Goal: Information Seeking & Learning: Understand process/instructions

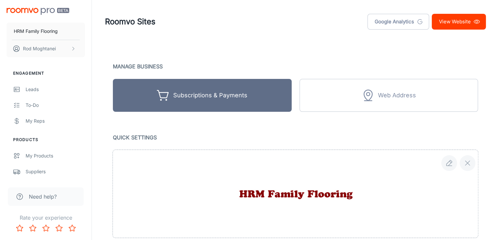
click at [445, 20] on link "View Website" at bounding box center [459, 22] width 54 height 16
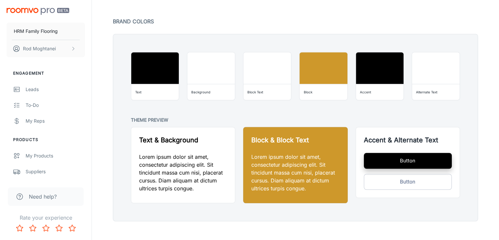
scroll to position [504, 0]
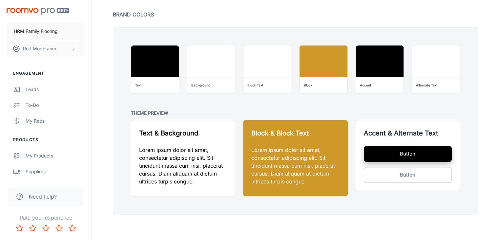
click at [42, 195] on span "Need help?" at bounding box center [43, 196] width 28 height 8
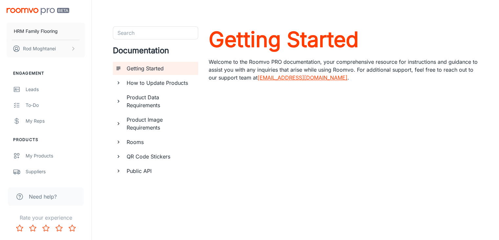
scroll to position [22, 0]
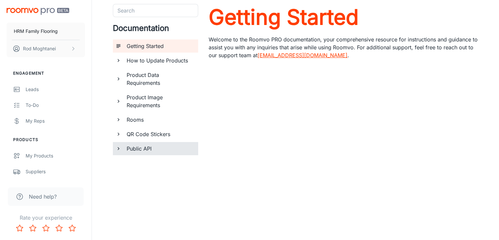
click at [151, 147] on h6 "Public API" at bounding box center [160, 148] width 66 height 8
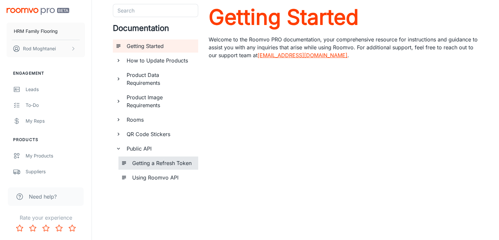
click at [161, 164] on h6 "Getting a Refresh Token" at bounding box center [162, 163] width 61 height 8
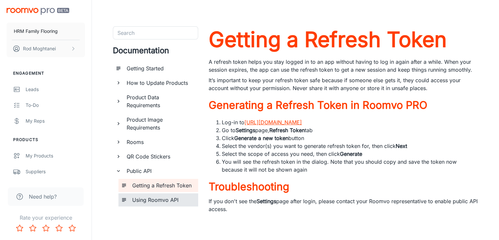
click at [164, 196] on h6 "Using Roomvo API" at bounding box center [162, 200] width 61 height 8
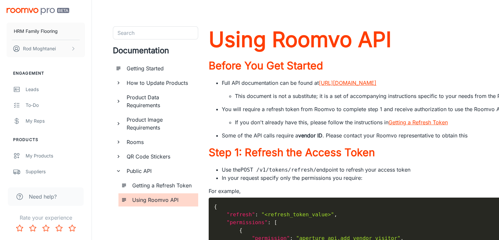
scroll to position [3, 0]
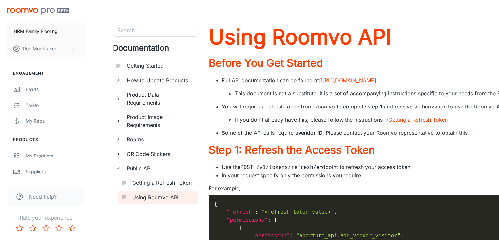
click at [261, 97] on li "This document is not a substitute; it is a set of accompanying instructions spe…" at bounding box center [467, 93] width 465 height 8
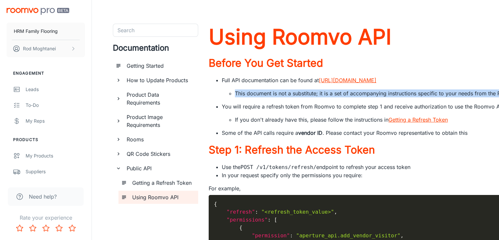
click at [261, 97] on li "This document is not a substitute; it is a set of accompanying instructions spe…" at bounding box center [467, 93] width 465 height 8
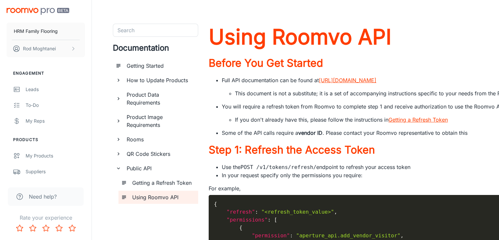
click at [269, 121] on li "You will require a refresh token from Roomvo to complete step 1 and receive aut…" at bounding box center [461, 112] width 478 height 21
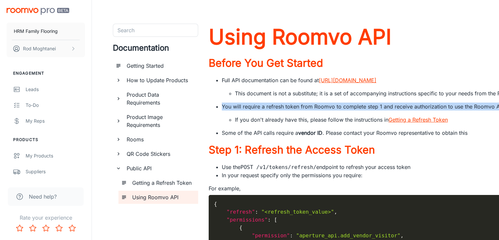
click at [269, 121] on li "You will require a refresh token from Roomvo to complete step 1 and receive aut…" at bounding box center [461, 112] width 478 height 21
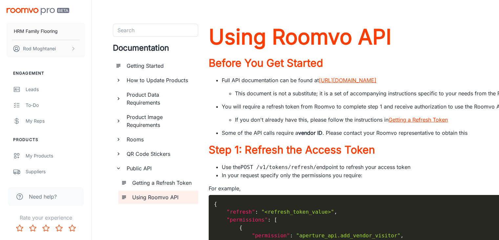
click at [277, 137] on ul "Full API documentation can be found at https://www.roomvo.com/services/aperture…" at bounding box center [454, 106] width 491 height 60
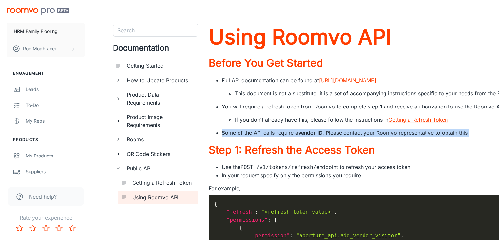
click at [277, 137] on ul "Full API documentation can be found at https://www.roomvo.com/services/aperture…" at bounding box center [454, 106] width 491 height 60
click at [281, 137] on li "Some of the API calls require a vendor ID . Please contact your Roomvo represen…" at bounding box center [461, 133] width 478 height 8
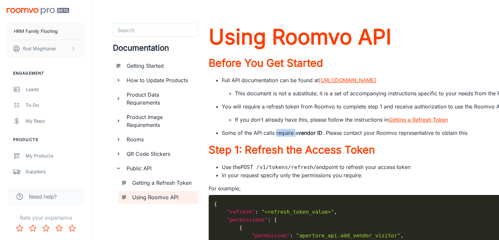
click at [281, 137] on li "Some of the API calls require a vendor ID . Please contact your Roomvo represen…" at bounding box center [461, 133] width 478 height 8
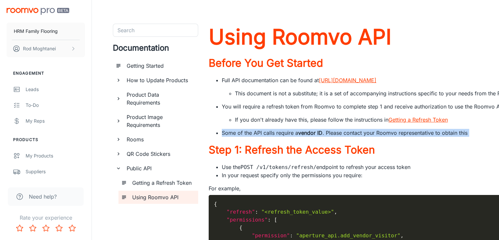
click at [281, 137] on li "Some of the API calls require a vendor ID . Please contact your Roomvo represen…" at bounding box center [461, 133] width 478 height 8
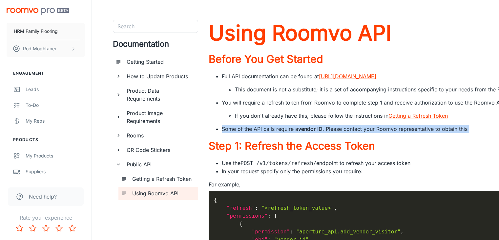
scroll to position [0, 0]
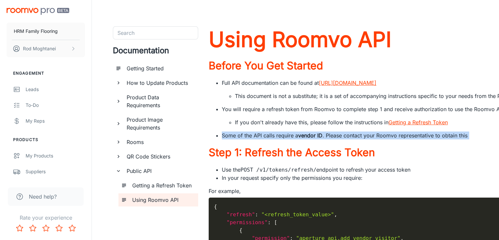
click at [355, 81] on link "[URL][DOMAIN_NAME]" at bounding box center [347, 82] width 57 height 7
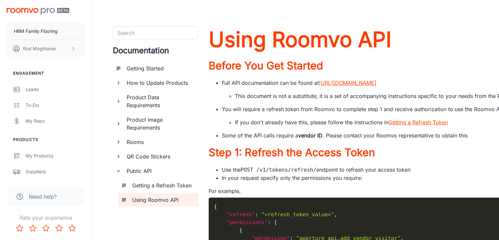
click at [348, 81] on link "https://www.roomvo.com/services/aperture/v1/swagger/#/" at bounding box center [347, 82] width 57 height 7
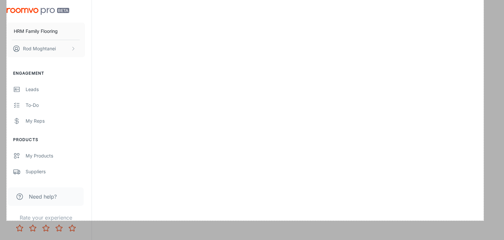
scroll to position [1193, 0]
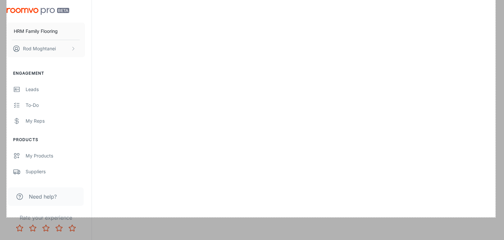
drag, startPoint x: 7, startPoint y: 5, endPoint x: 496, endPoint y: 217, distance: 532.9
click at [476, 188] on link "Copy" at bounding box center [477, 187] width 17 height 7
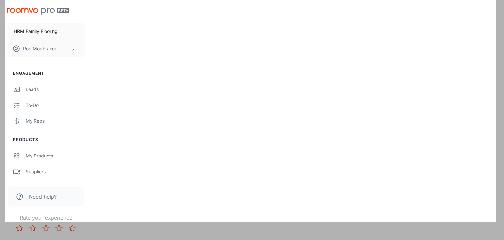
drag, startPoint x: 32, startPoint y: 11, endPoint x: 496, endPoint y: 221, distance: 509.3
click at [480, 202] on link "Capture" at bounding box center [477, 203] width 17 height 7
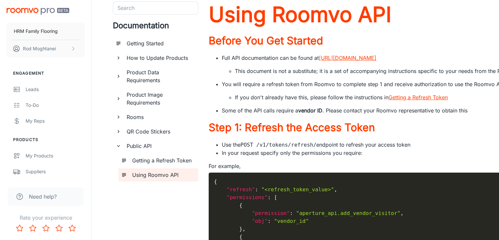
scroll to position [0, 0]
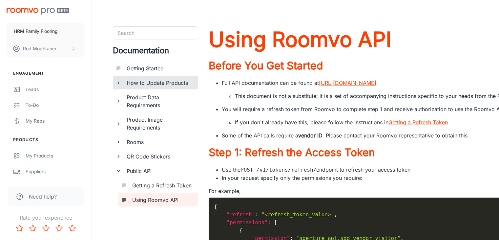
click at [156, 82] on h6 "How to Update Products" at bounding box center [160, 83] width 66 height 8
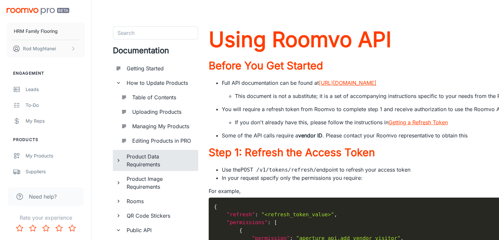
click at [163, 156] on h6 "Product Data Requirements" at bounding box center [160, 160] width 66 height 16
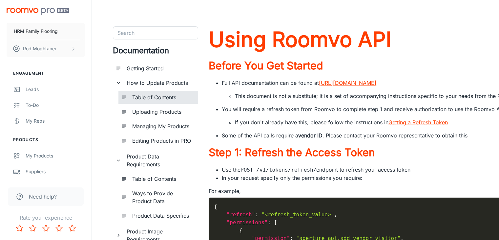
click at [160, 99] on h6 "Table of Contents" at bounding box center [162, 97] width 61 height 8
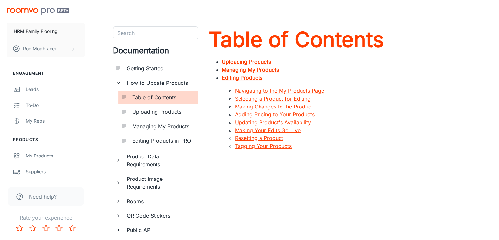
scroll to position [24, 0]
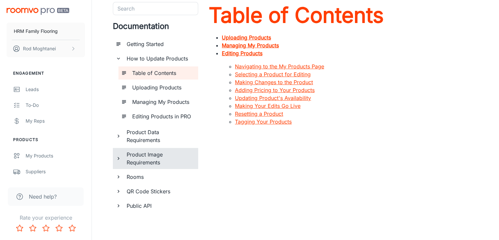
click at [157, 154] on h6 "Product Image Requirements" at bounding box center [160, 158] width 66 height 16
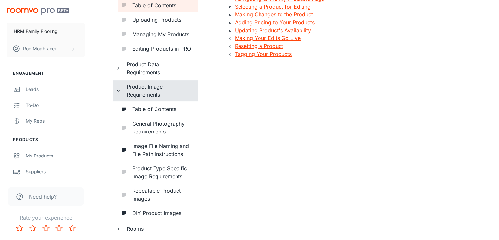
scroll to position [144, 0]
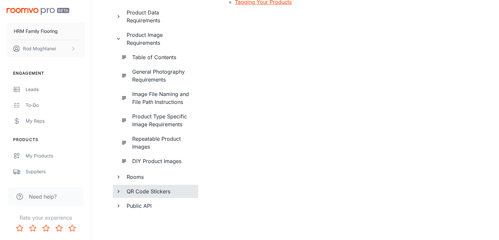
click at [157, 187] on h6 "QR Code Stickers" at bounding box center [160, 191] width 66 height 8
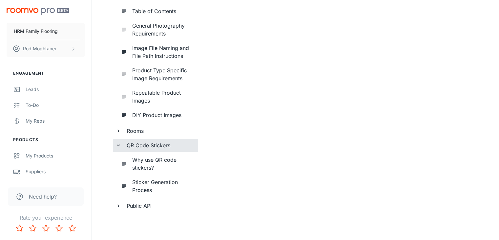
click at [145, 203] on h6 "Public API" at bounding box center [160, 206] width 66 height 8
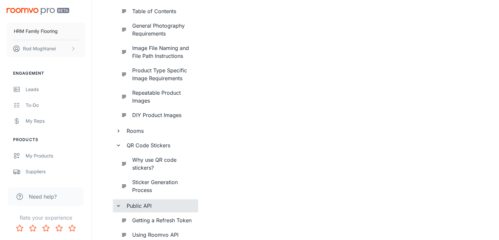
scroll to position [220, 0]
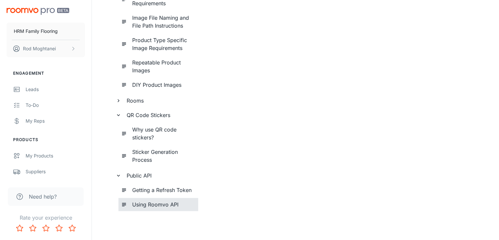
click at [151, 204] on h6 "Using Roomvo API" at bounding box center [162, 204] width 61 height 8
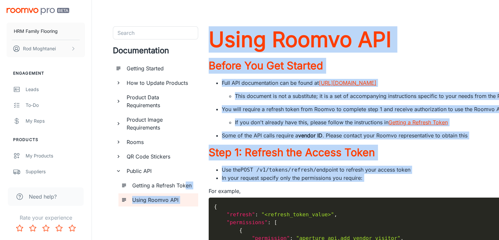
drag, startPoint x: 207, startPoint y: 203, endPoint x: 186, endPoint y: 178, distance: 32.1
click at [186, 179] on div "Getting a Refresh Token" at bounding box center [163, 185] width 66 height 13
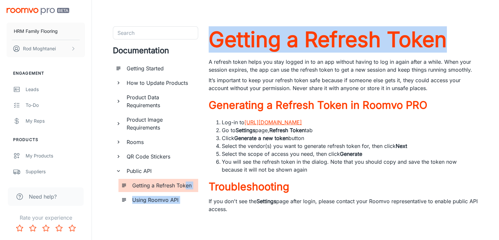
scroll to position [2, 0]
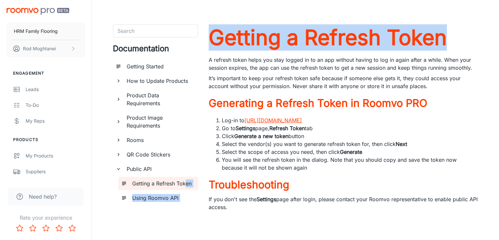
click at [302, 119] on link "[URL][DOMAIN_NAME]" at bounding box center [273, 120] width 57 height 7
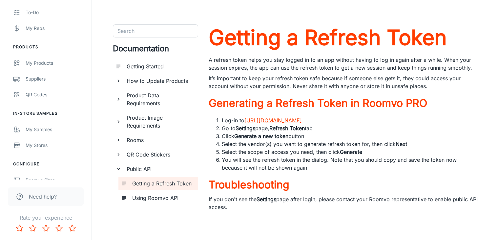
scroll to position [136, 0]
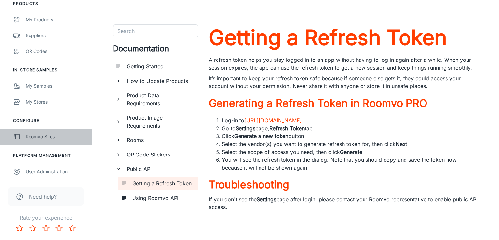
click at [52, 136] on div "Roomvo Sites" at bounding box center [55, 136] width 59 height 7
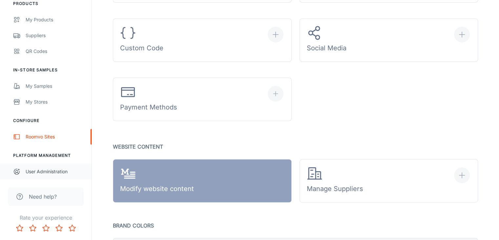
scroll to position [294, 0]
click at [49, 191] on div "Need help?" at bounding box center [46, 196] width 76 height 18
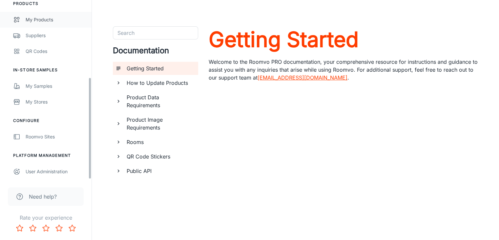
scroll to position [22, 0]
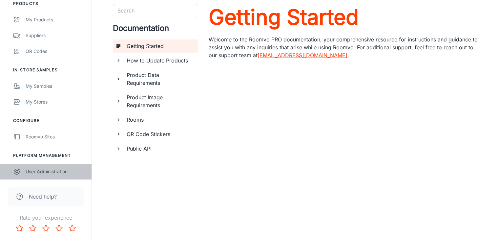
click at [45, 168] on div "User Administration" at bounding box center [55, 171] width 59 height 7
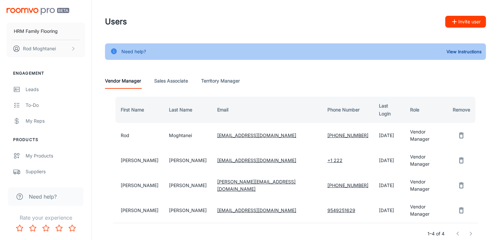
scroll to position [25, 0]
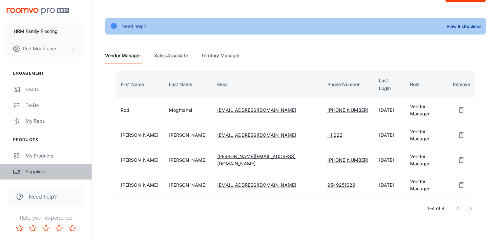
click at [36, 167] on link "Suppliers" at bounding box center [46, 171] width 92 height 16
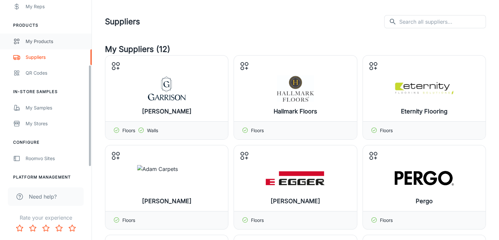
scroll to position [136, 0]
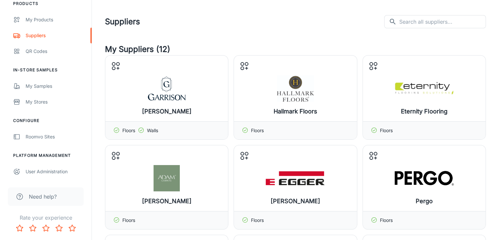
click at [43, 195] on span "Need help?" at bounding box center [43, 196] width 28 height 8
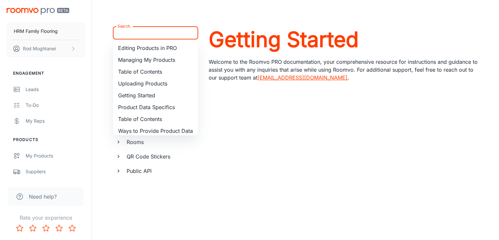
click at [139, 31] on input "Search" at bounding box center [150, 32] width 71 height 9
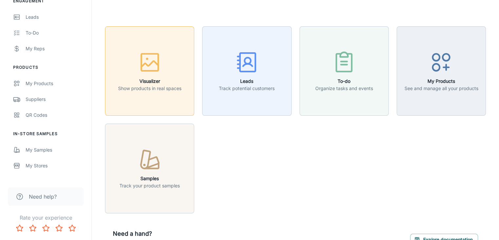
click at [138, 102] on button "Visualizer Show products in real spaces" at bounding box center [149, 70] width 89 height 89
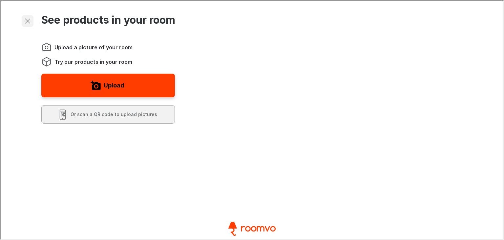
click at [25, 19] on icon "Exit visualizer" at bounding box center [27, 20] width 8 height 8
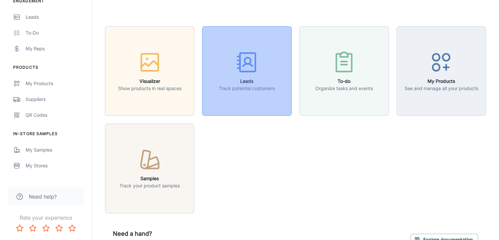
click at [255, 86] on p "Track potential customers" at bounding box center [247, 88] width 56 height 7
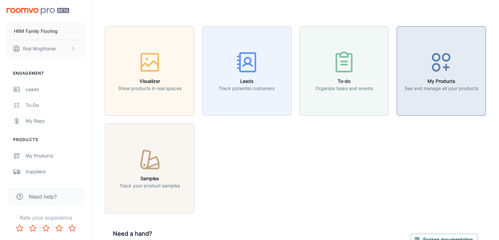
click at [427, 93] on button "My Products See and manage all your products" at bounding box center [441, 70] width 89 height 89
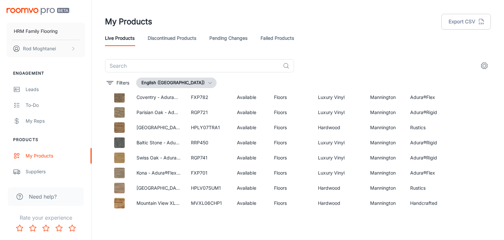
scroll to position [209, 0]
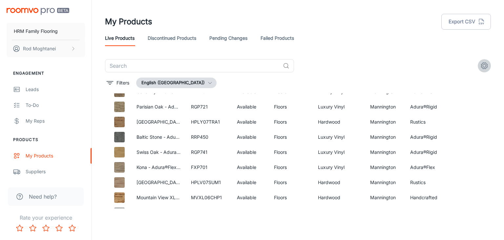
click at [485, 65] on icon "settings" at bounding box center [484, 66] width 8 height 8
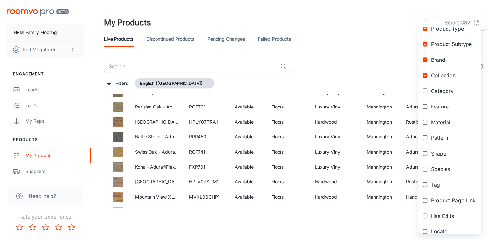
scroll to position [122, 0]
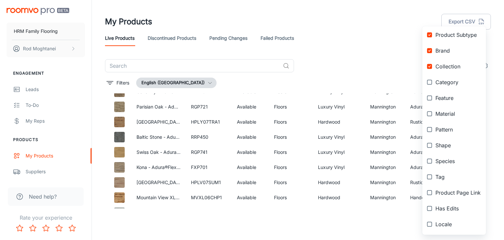
click at [235, 225] on div at bounding box center [252, 120] width 504 height 240
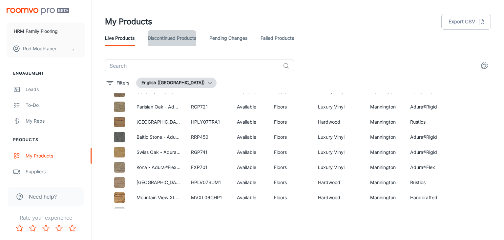
click at [160, 38] on link "Discontinued Products" at bounding box center [172, 38] width 49 height 16
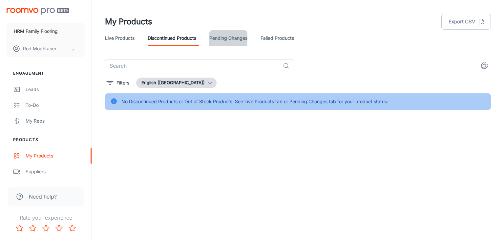
click at [224, 41] on link "Pending Changes" at bounding box center [228, 38] width 38 height 16
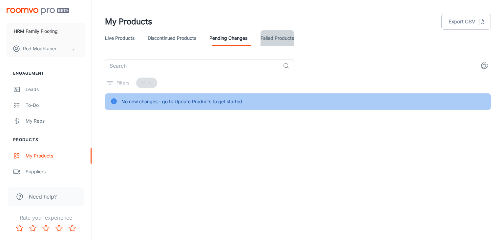
click at [279, 45] on link "Failed Products" at bounding box center [277, 38] width 33 height 16
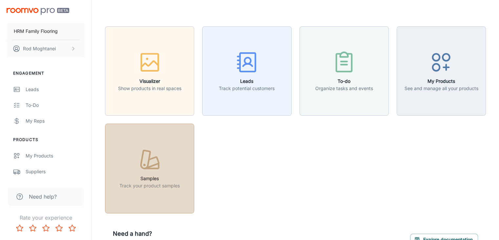
click at [153, 152] on icon "button" at bounding box center [150, 159] width 25 height 25
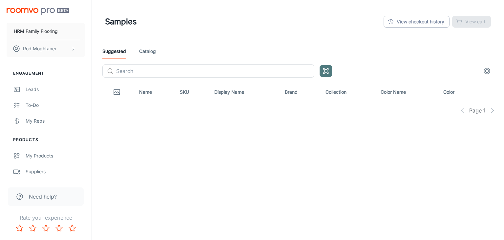
click at [325, 70] on rect "Open QR code scanner" at bounding box center [326, 71] width 3 height 3
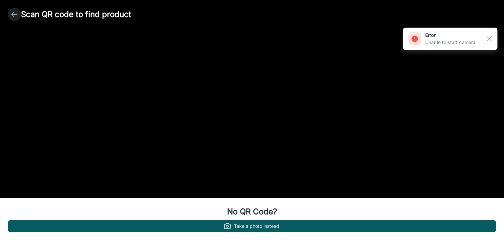
click at [13, 16] on polyline "button" at bounding box center [13, 14] width 2 height 5
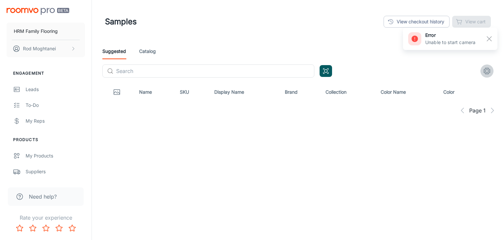
click at [486, 70] on icon "settings" at bounding box center [487, 71] width 8 height 8
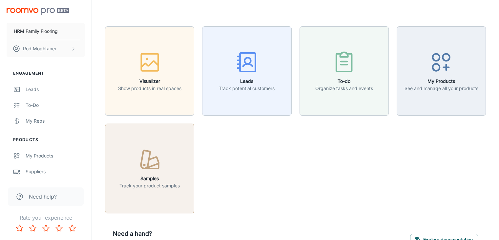
scroll to position [39, 0]
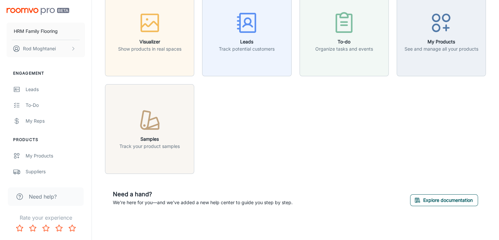
click at [436, 200] on button "Explore documentation" at bounding box center [444, 200] width 68 height 12
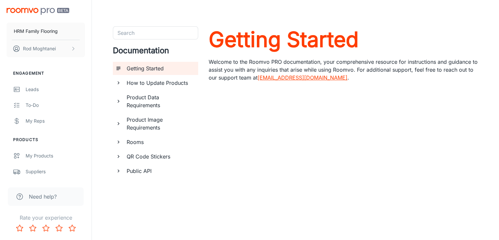
click at [164, 79] on h6 "How to Update Products" at bounding box center [160, 83] width 66 height 8
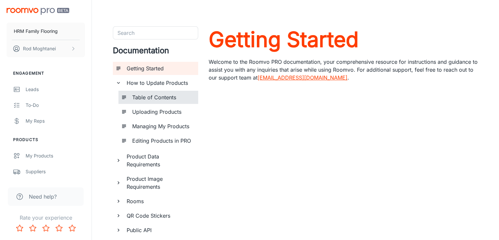
click at [159, 95] on h6 "Table of Contents" at bounding box center [162, 97] width 61 height 8
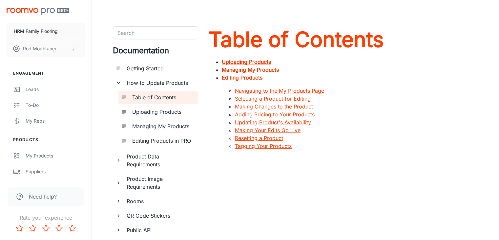
click at [266, 90] on link "Navigating to the My Products Page" at bounding box center [279, 90] width 89 height 7
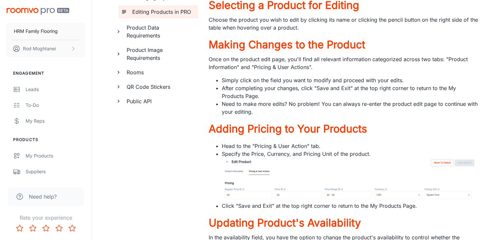
scroll to position [129, 0]
click at [143, 103] on h6 "Public API" at bounding box center [160, 101] width 66 height 8
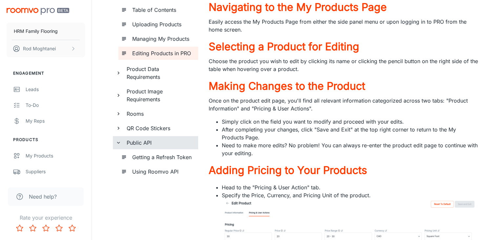
scroll to position [87, 0]
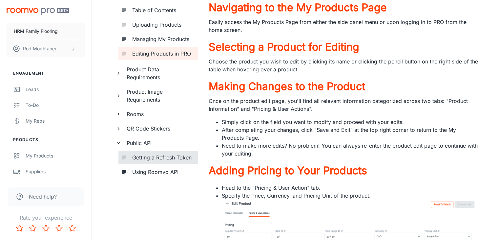
click at [166, 159] on h6 "Getting a Refresh Token" at bounding box center [162, 157] width 61 height 8
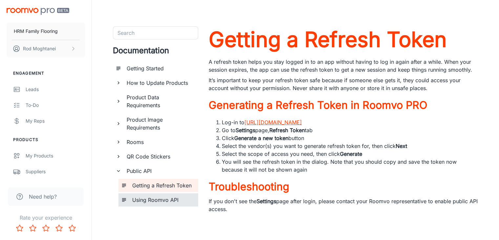
click at [168, 201] on h6 "Using Roomvo API" at bounding box center [162, 200] width 61 height 8
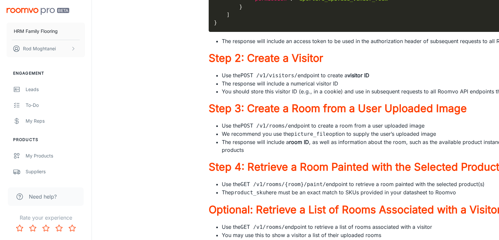
scroll to position [268, 0]
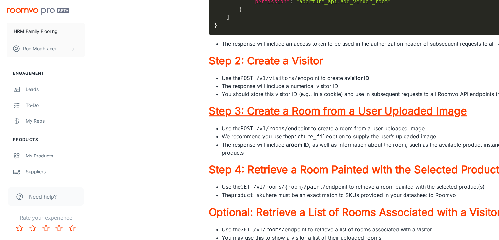
click at [266, 119] on h3 "Step 3: Create a Room from a User Uploaded Image" at bounding box center [454, 111] width 491 height 16
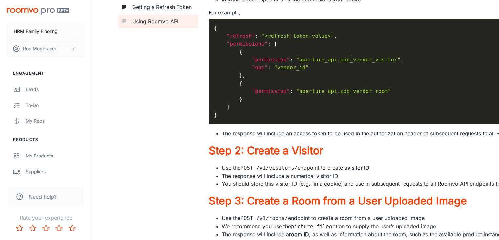
scroll to position [181, 0]
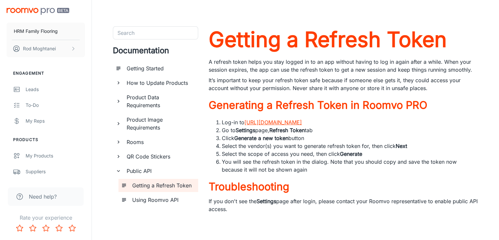
scroll to position [2, 0]
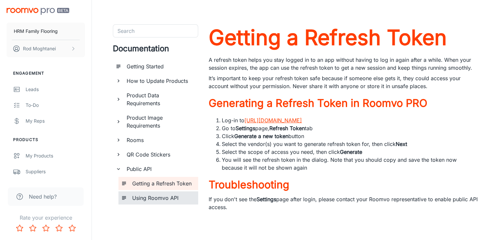
click at [171, 203] on div "Using Roomvo API" at bounding box center [163, 197] width 66 height 13
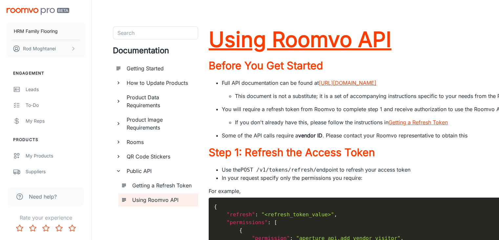
click at [421, 37] on h1 "Using Roomvo API" at bounding box center [454, 39] width 491 height 26
drag, startPoint x: 421, startPoint y: 37, endPoint x: 307, endPoint y: 23, distance: 115.4
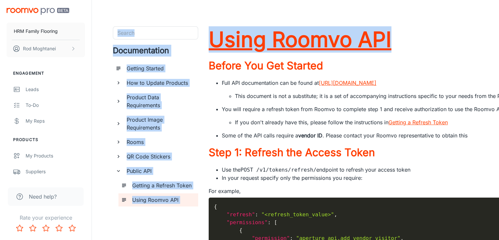
drag, startPoint x: 210, startPoint y: 21, endPoint x: 396, endPoint y: 45, distance: 187.9
click at [415, 45] on h1 "Using Roomvo API" at bounding box center [454, 39] width 491 height 26
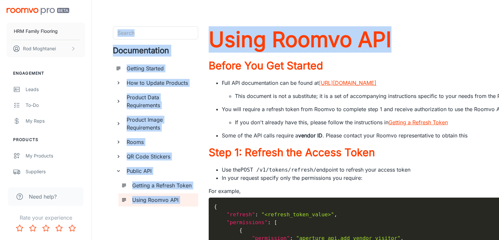
click at [265, 1] on header at bounding box center [295, 13] width 397 height 26
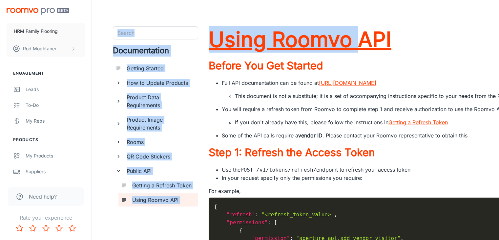
drag, startPoint x: 204, startPoint y: 26, endPoint x: 359, endPoint y: 40, distance: 155.0
